Goal: Obtain resource: Download file/media

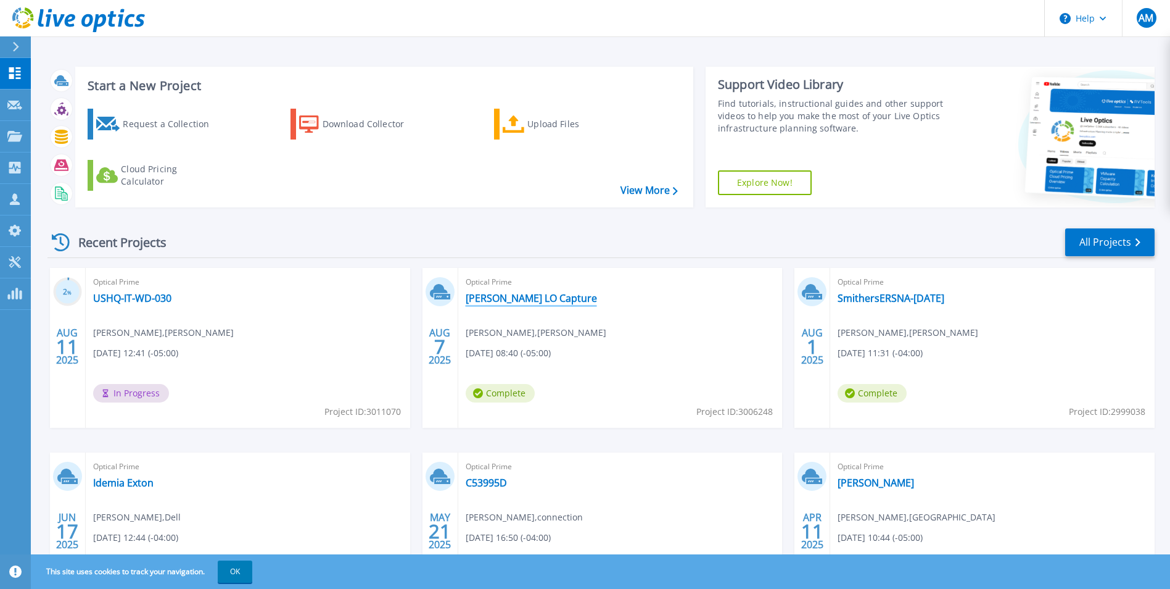
click at [513, 299] on link "[PERSON_NAME] LO Capture" at bounding box center [531, 298] width 131 height 12
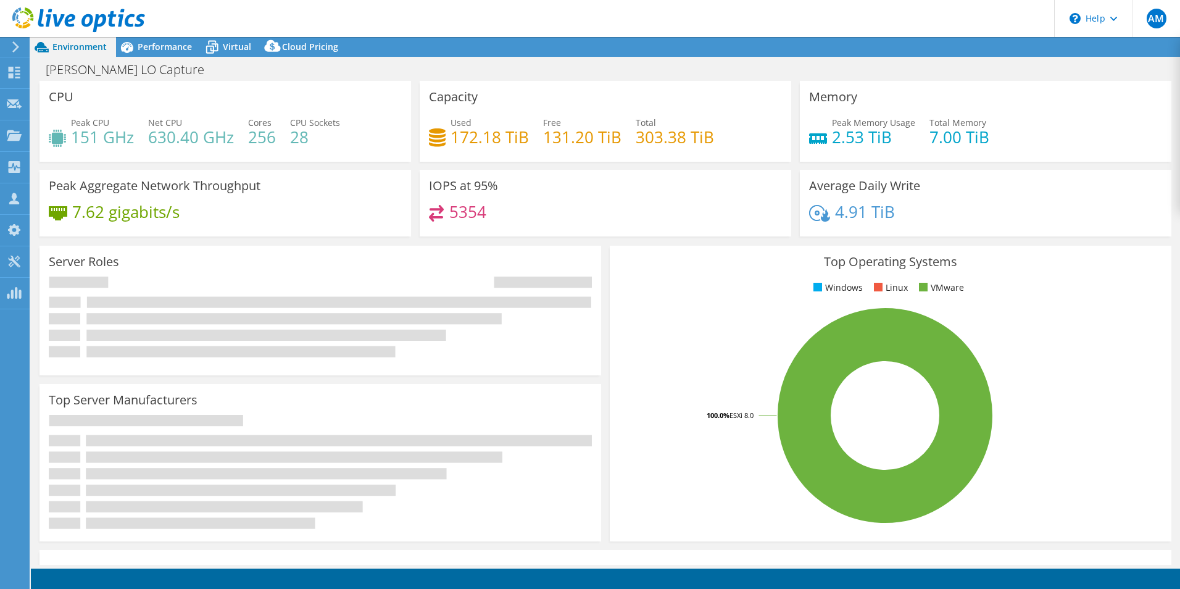
select select "USD"
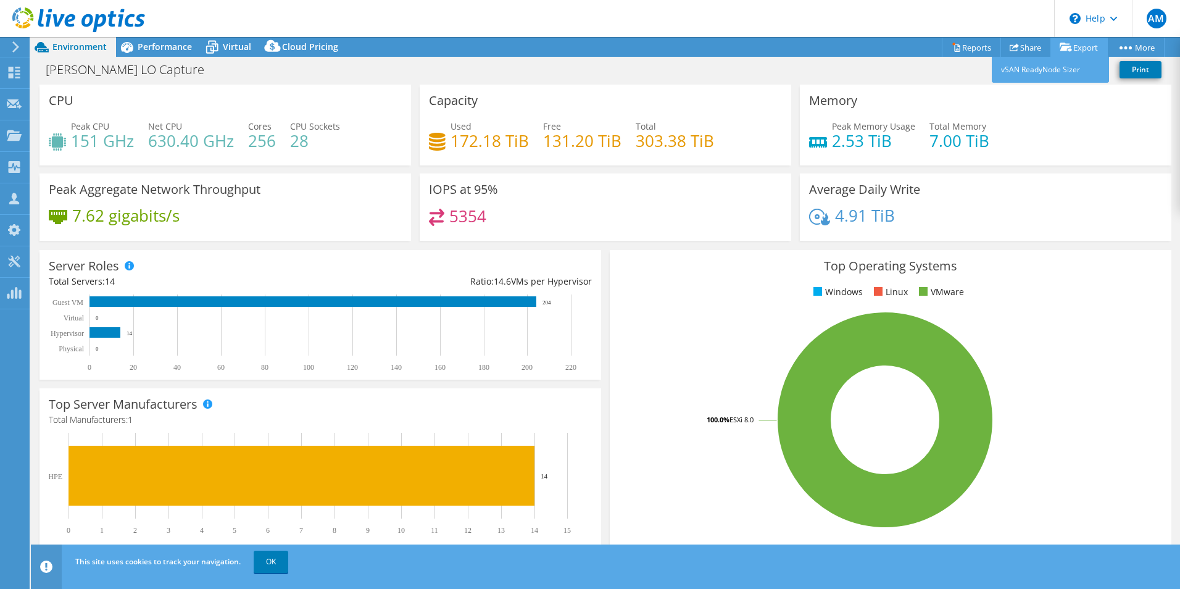
click at [1083, 45] on link "Export" at bounding box center [1078, 47] width 57 height 19
click at [934, 70] on div "[PERSON_NAME] LO Capture Print" at bounding box center [605, 69] width 1149 height 23
click at [967, 50] on link "Reports" at bounding box center [970, 47] width 59 height 19
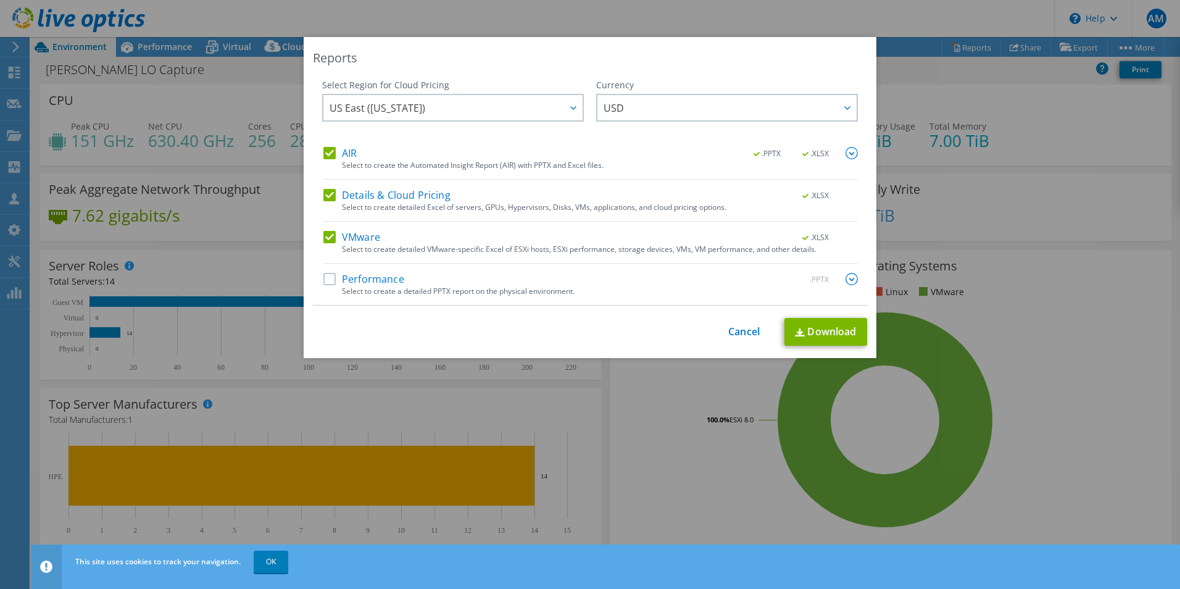
click at [331, 279] on label "Performance" at bounding box center [363, 279] width 81 height 12
click at [0, 0] on input "Performance" at bounding box center [0, 0] width 0 height 0
click at [323, 152] on label "AIR" at bounding box center [339, 153] width 33 height 12
click at [0, 0] on input "AIR" at bounding box center [0, 0] width 0 height 0
click at [326, 189] on label "Details & Cloud Pricing" at bounding box center [386, 195] width 127 height 12
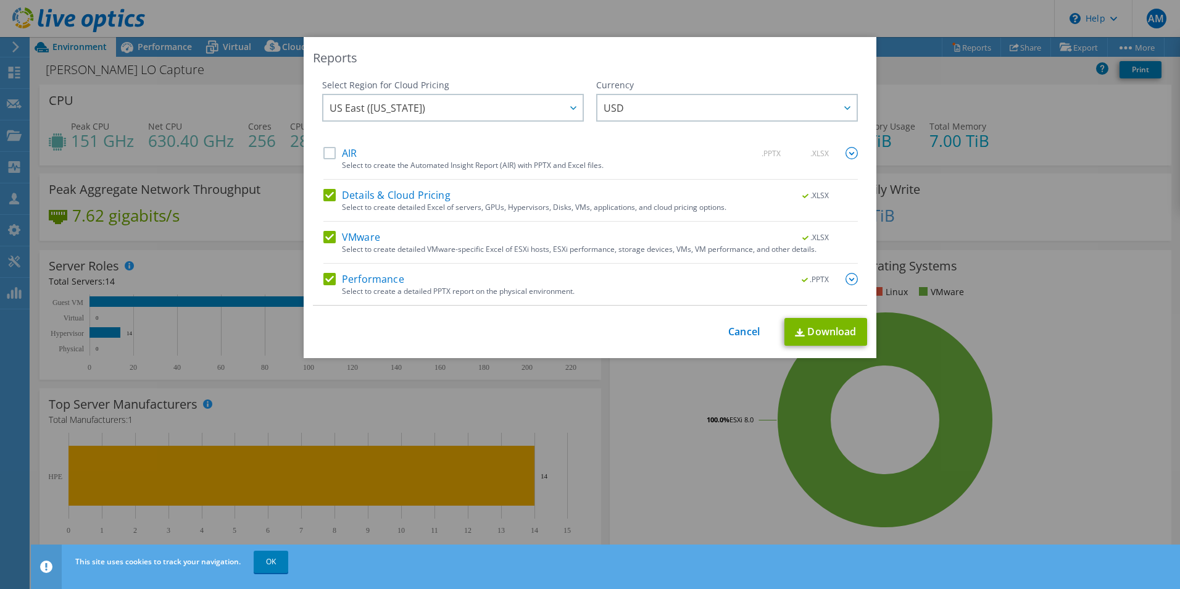
click at [0, 0] on input "Details & Cloud Pricing" at bounding box center [0, 0] width 0 height 0
click at [845, 276] on img at bounding box center [851, 279] width 12 height 12
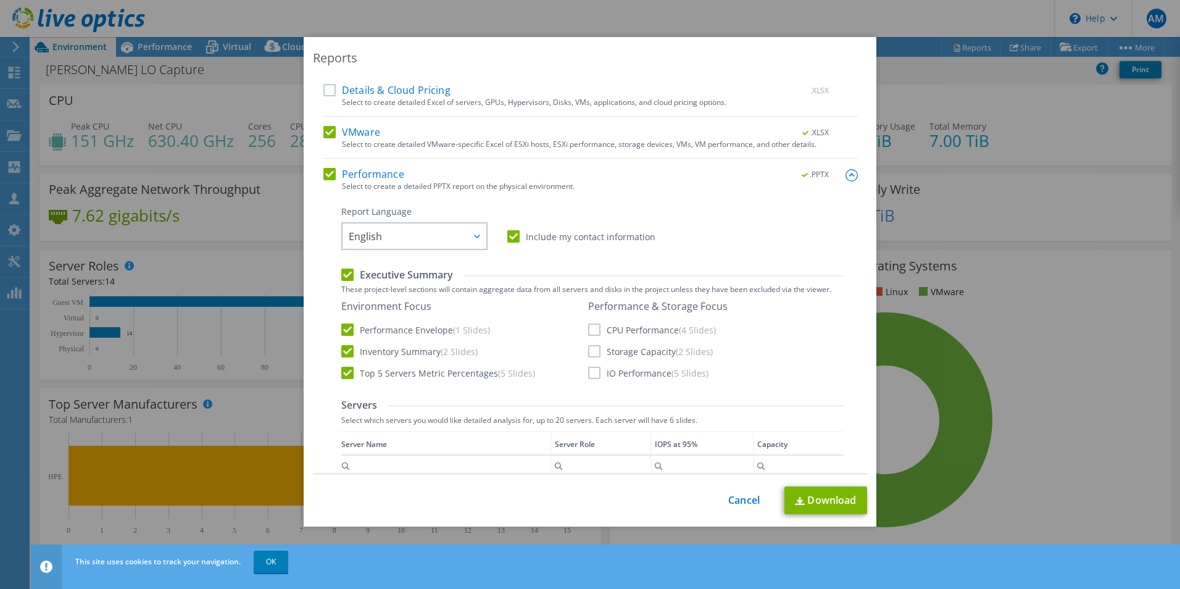
scroll to position [185, 0]
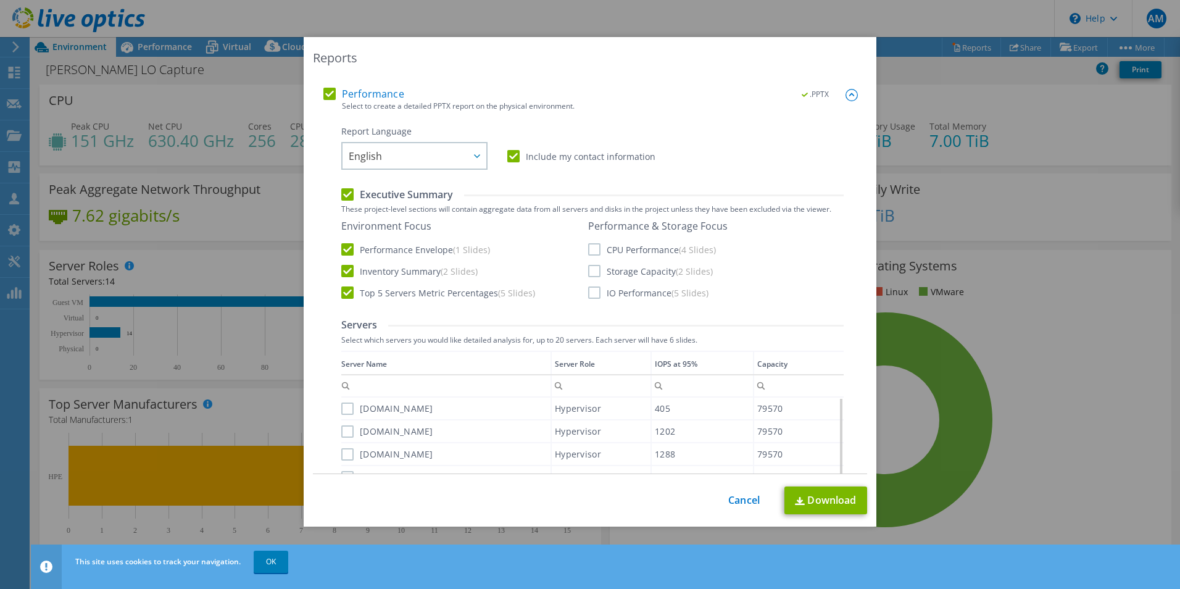
click at [593, 249] on label "CPU Performance (4 Slides)" at bounding box center [652, 249] width 128 height 12
click at [0, 0] on input "CPU Performance (4 Slides)" at bounding box center [0, 0] width 0 height 0
drag, startPoint x: 594, startPoint y: 268, endPoint x: 596, endPoint y: 280, distance: 11.9
click at [594, 270] on label "Storage Capacity (2 Slides)" at bounding box center [650, 271] width 125 height 12
click at [0, 0] on input "Storage Capacity (2 Slides)" at bounding box center [0, 0] width 0 height 0
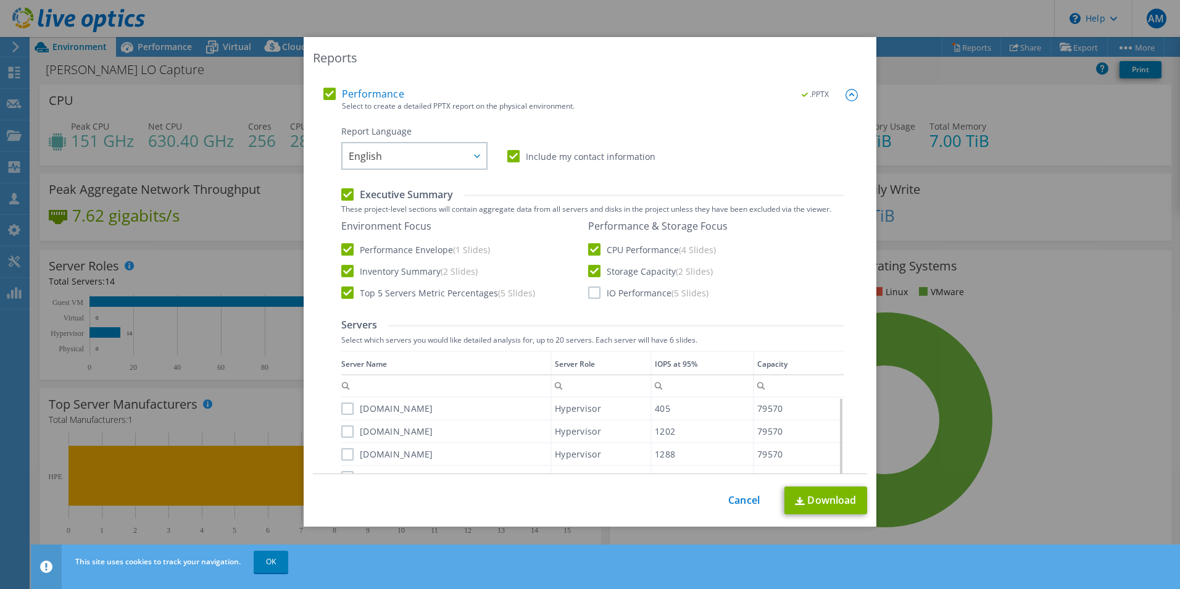
click at [593, 291] on label "IO Performance (5 Slides)" at bounding box center [648, 292] width 120 height 12
click at [0, 0] on input "IO Performance (5 Slides)" at bounding box center [0, 0] width 0 height 0
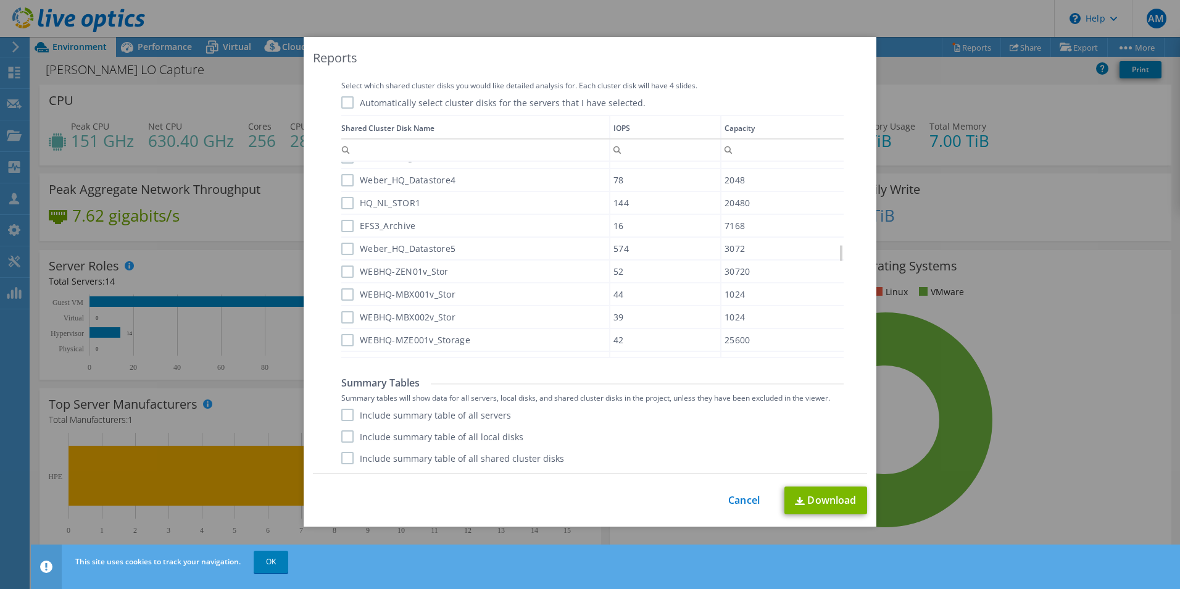
scroll to position [1036, 0]
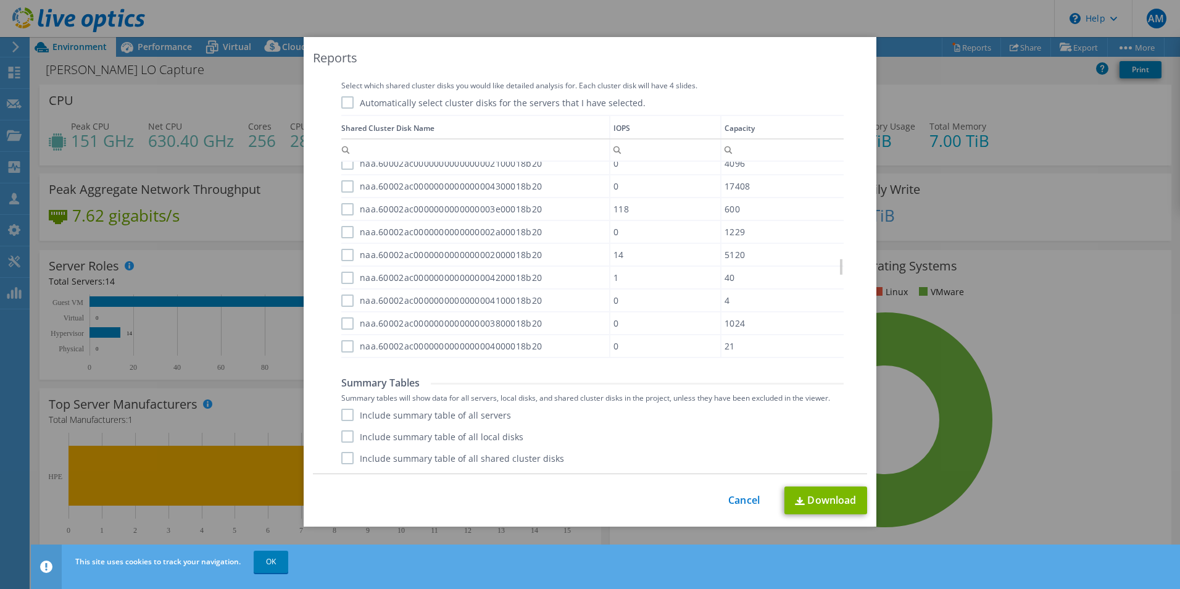
click at [345, 411] on label "Include summary table of all servers" at bounding box center [426, 414] width 170 height 12
click at [0, 0] on input "Include summary table of all servers" at bounding box center [0, 0] width 0 height 0
click at [344, 433] on label "Include summary table of all local disks" at bounding box center [432, 436] width 182 height 12
click at [0, 0] on input "Include summary table of all local disks" at bounding box center [0, 0] width 0 height 0
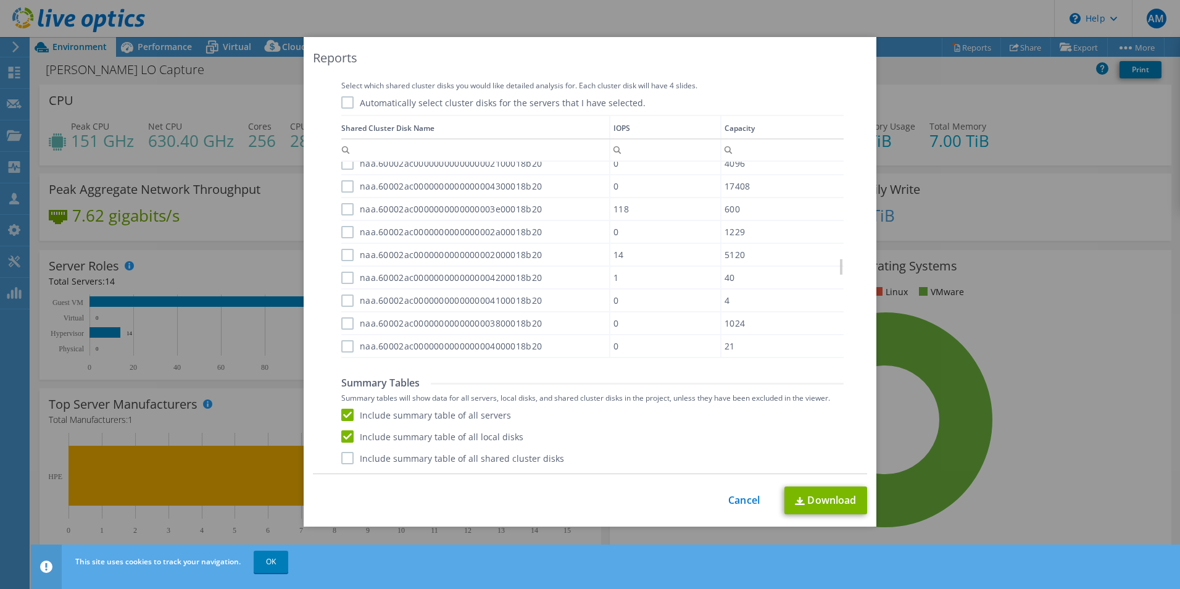
click at [343, 458] on label "Include summary table of all shared cluster disks" at bounding box center [452, 458] width 223 height 12
click at [0, 0] on input "Include summary table of all shared cluster disks" at bounding box center [0, 0] width 0 height 0
click at [817, 496] on link "Download" at bounding box center [825, 500] width 83 height 28
click at [738, 497] on link "Cancel" at bounding box center [743, 500] width 31 height 12
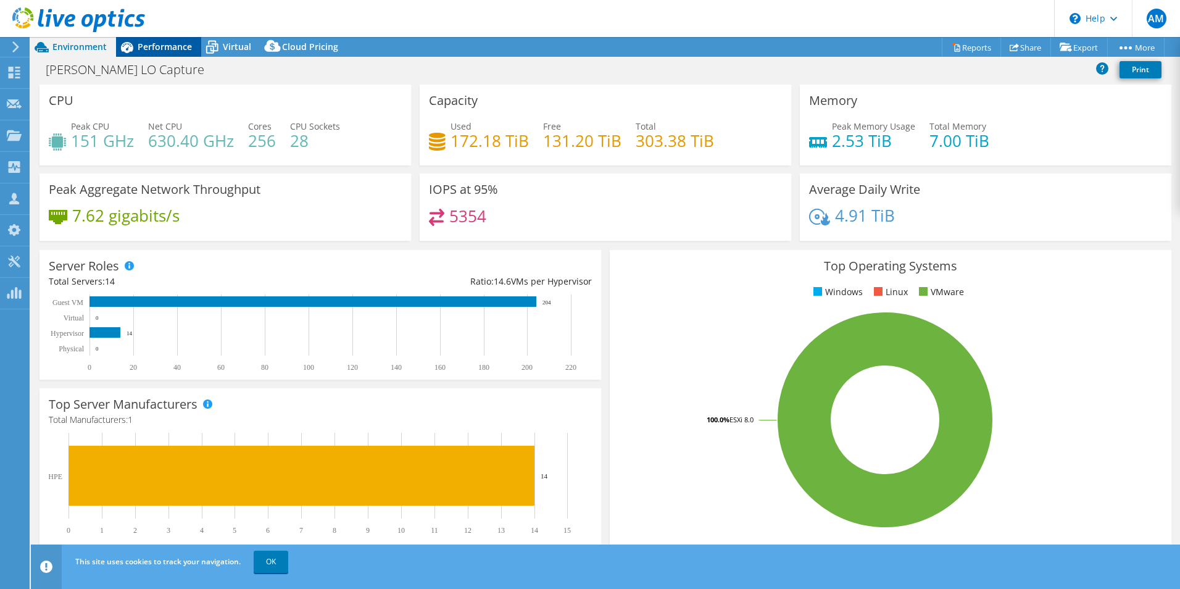
click at [170, 41] on span "Performance" at bounding box center [165, 47] width 54 height 12
